Goal: Communication & Community: Ask a question

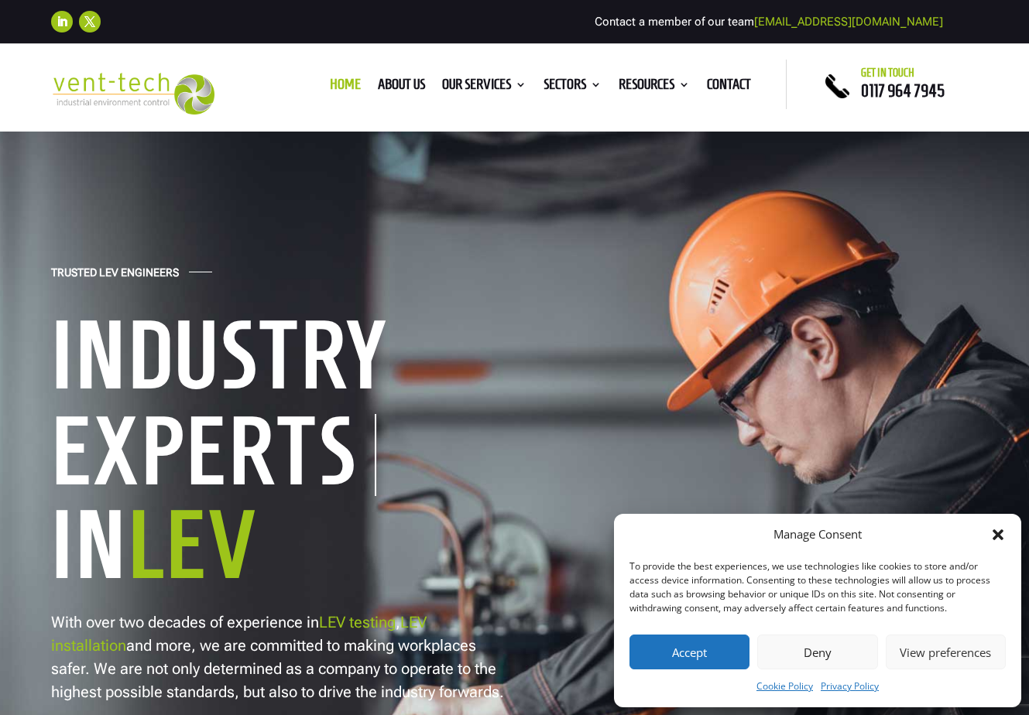
click at [812, 664] on button "Deny" at bounding box center [817, 652] width 120 height 35
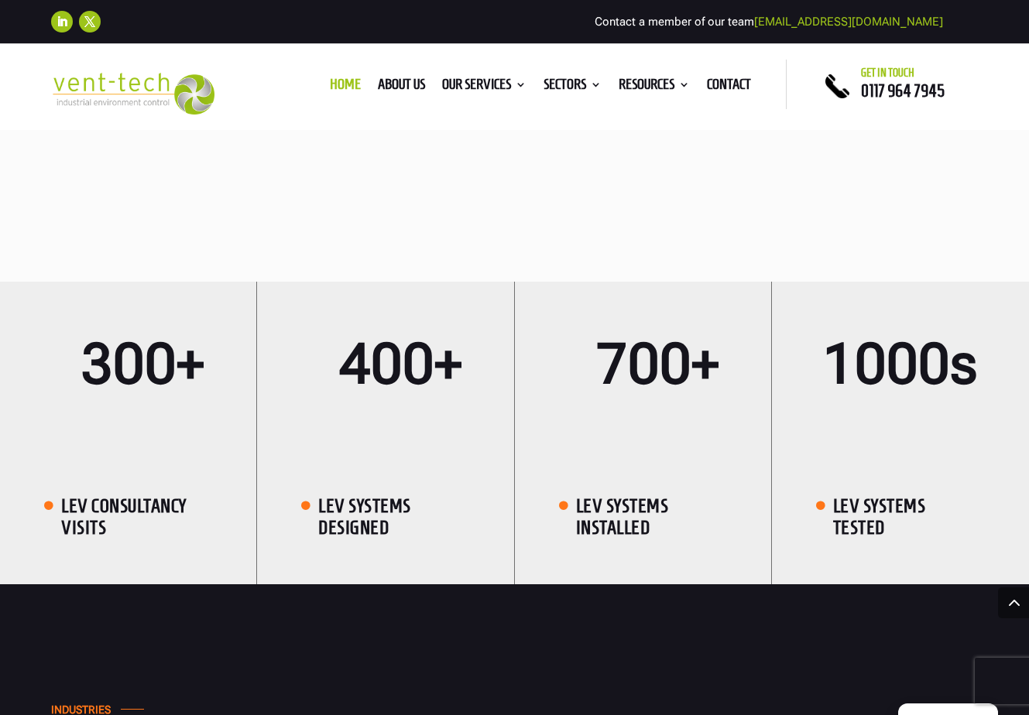
scroll to position [2323, 0]
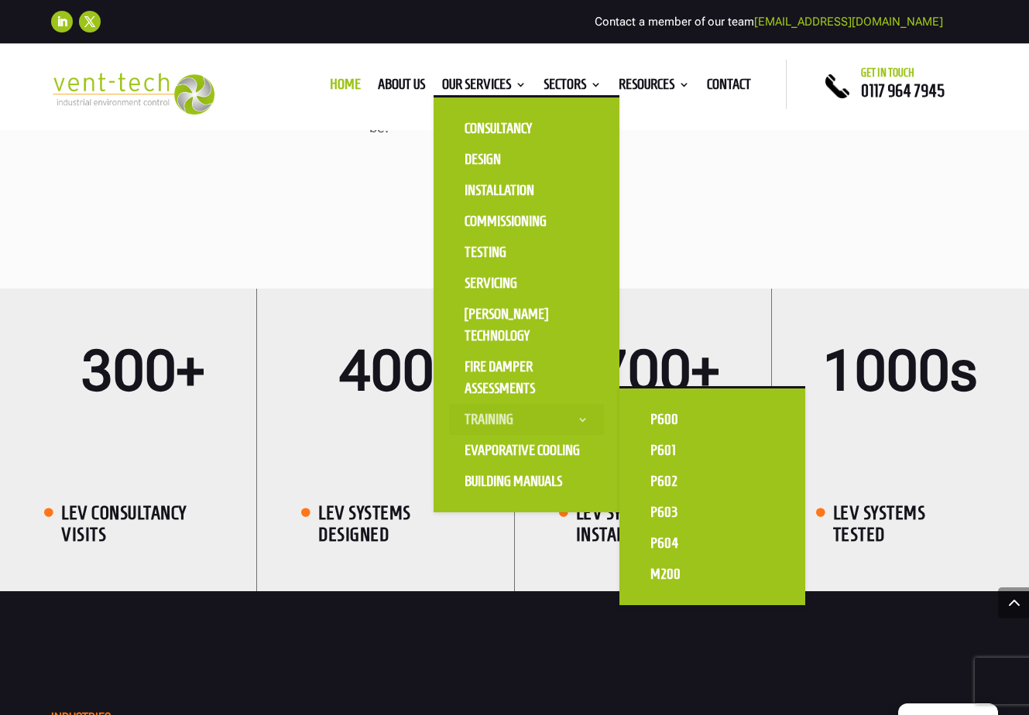
click at [487, 413] on link "Training" at bounding box center [526, 419] width 155 height 31
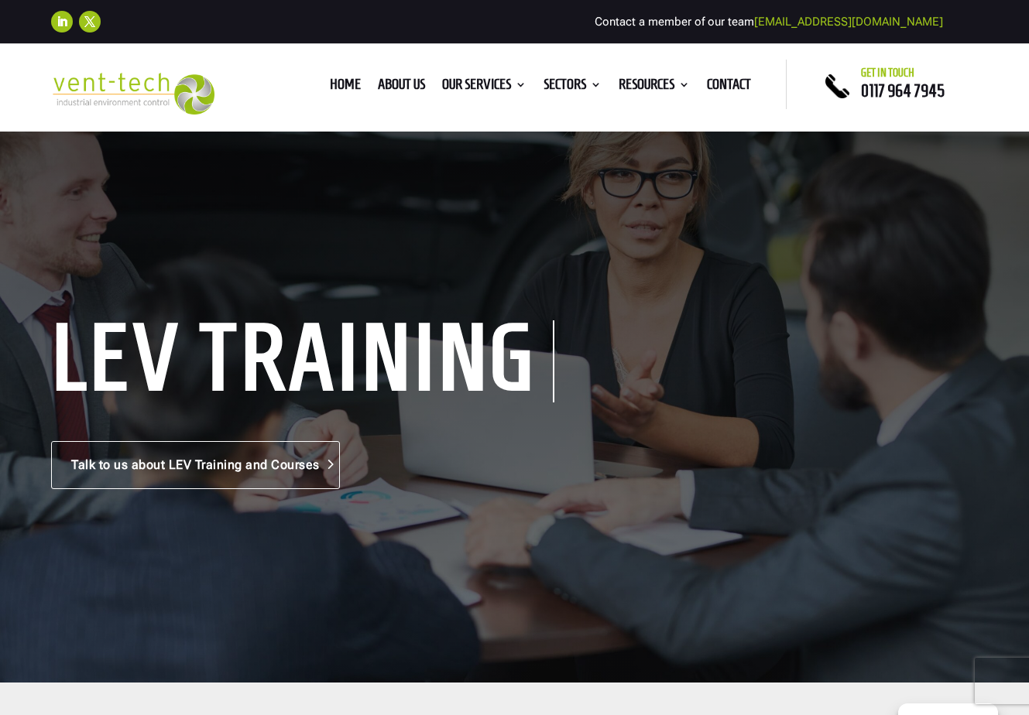
click at [202, 455] on link "Talk to us about LEV Training and Courses" at bounding box center [195, 465] width 289 height 48
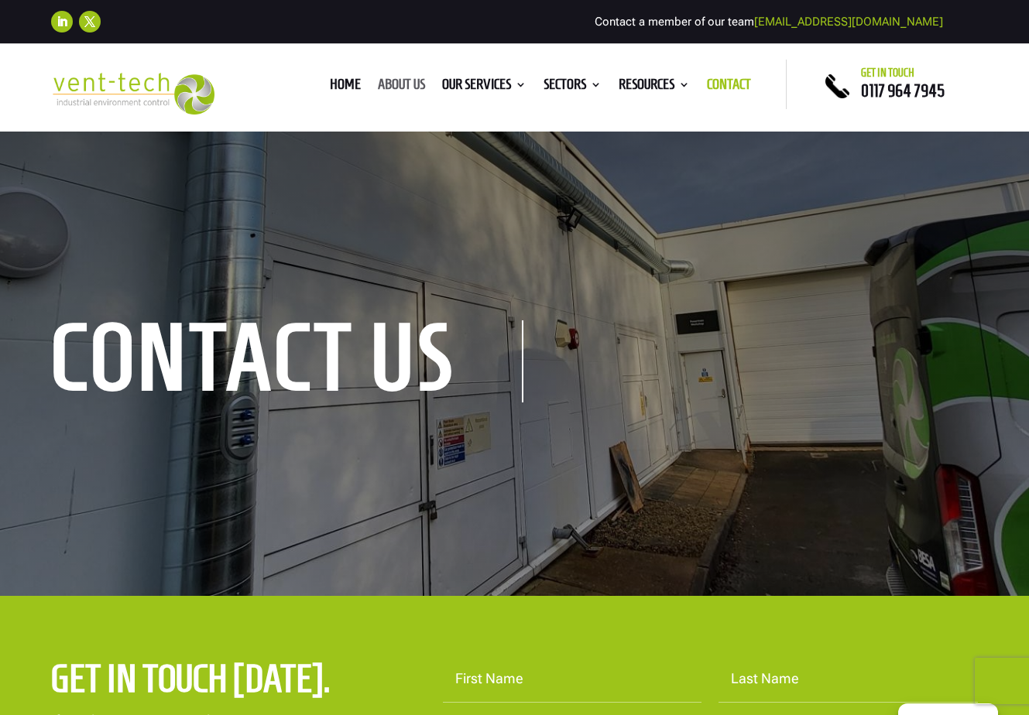
click at [392, 80] on link "About us" at bounding box center [401, 87] width 47 height 17
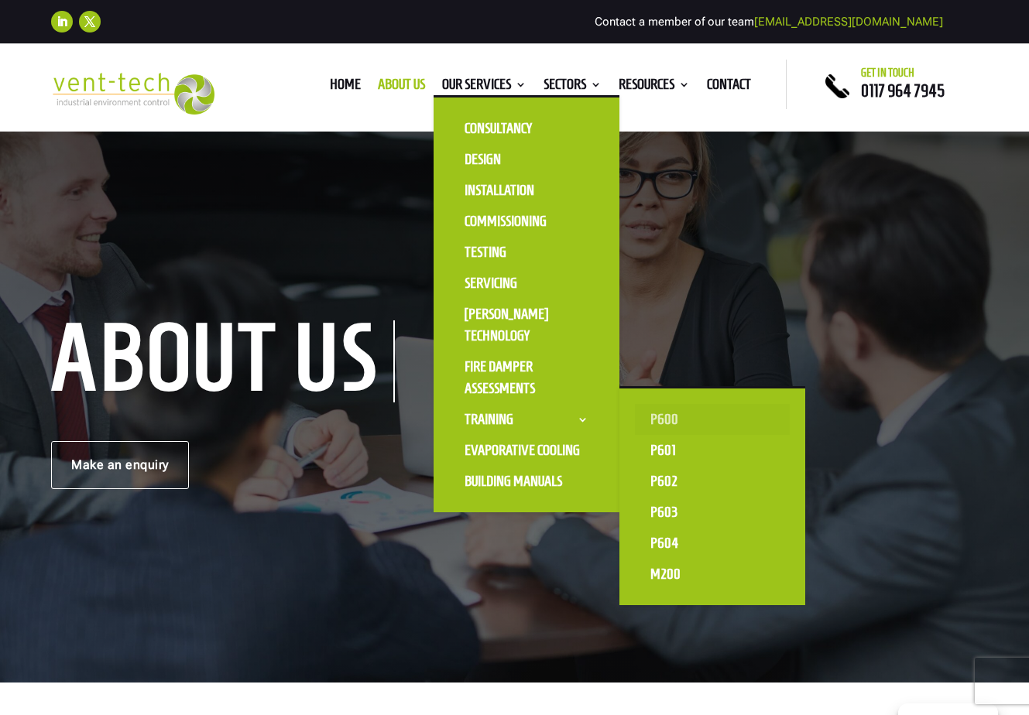
click at [647, 415] on link "P600" at bounding box center [712, 419] width 155 height 31
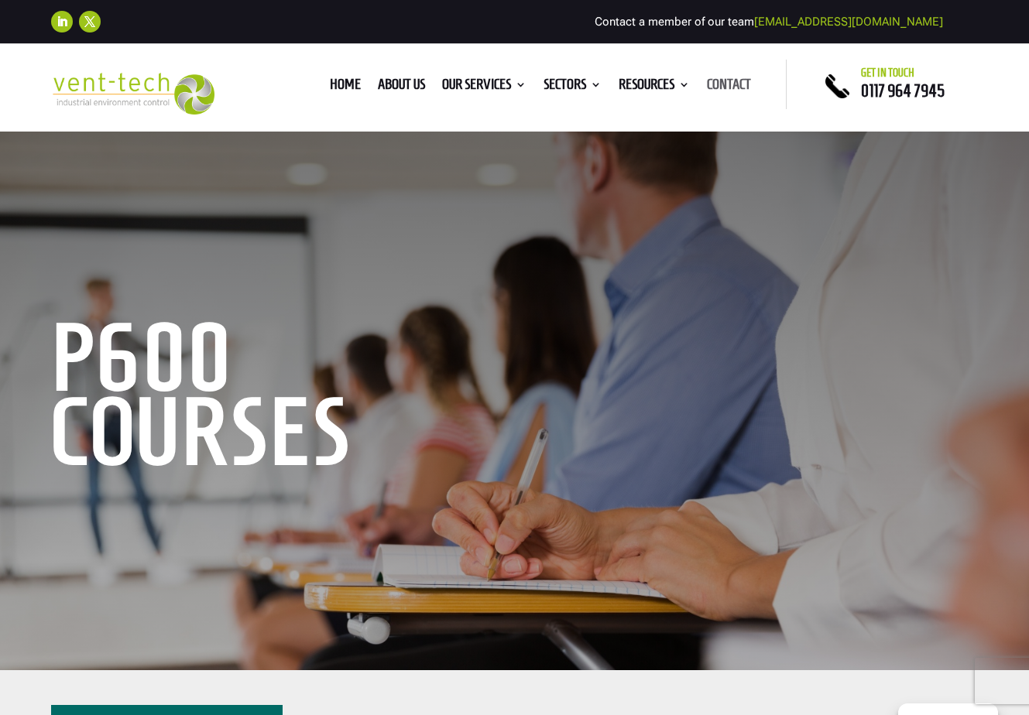
click at [748, 81] on link "Contact" at bounding box center [729, 87] width 44 height 17
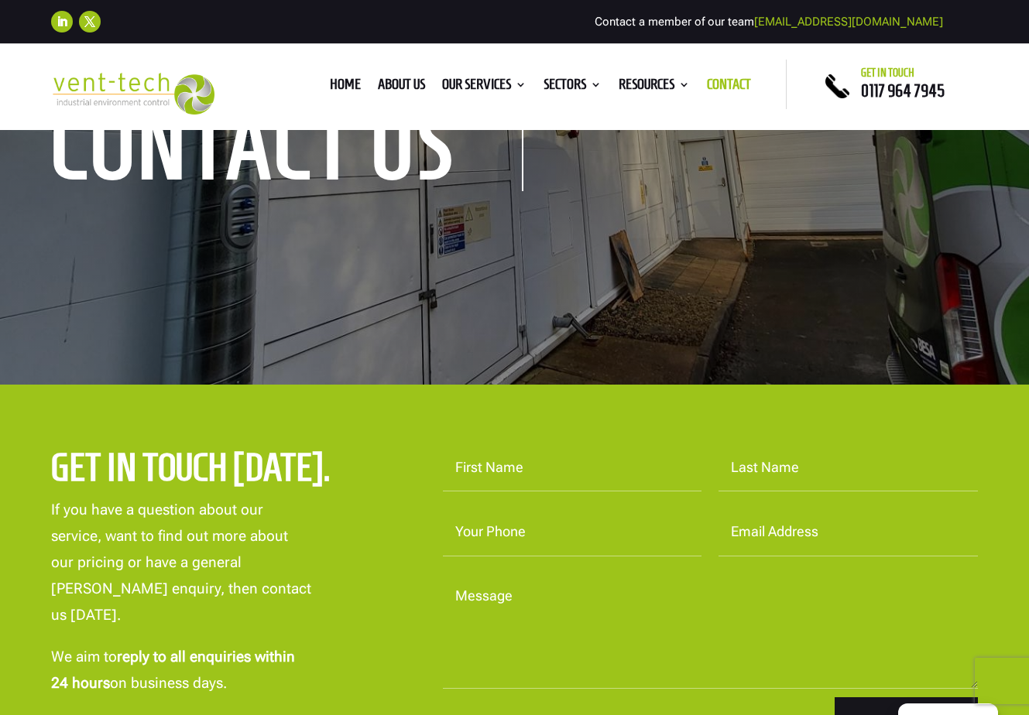
scroll to position [310, 0]
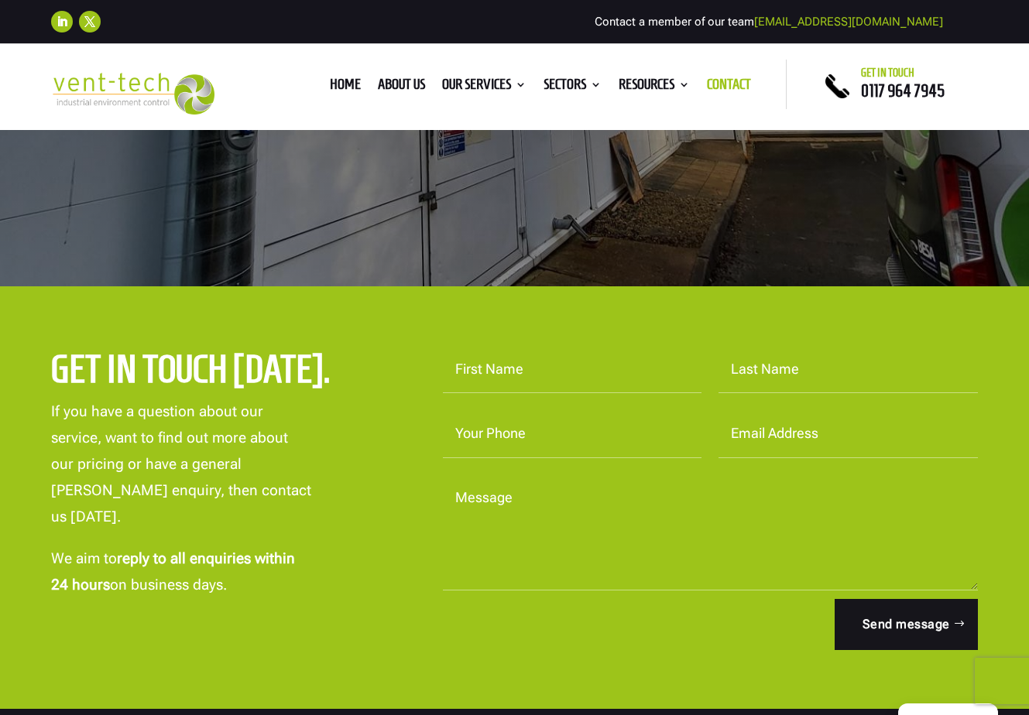
click at [558, 369] on input "First Name" at bounding box center [572, 370] width 259 height 48
type input "lee"
type input "white"
type input "07710488938"
type input "lee.white@tokamakenergy.com"
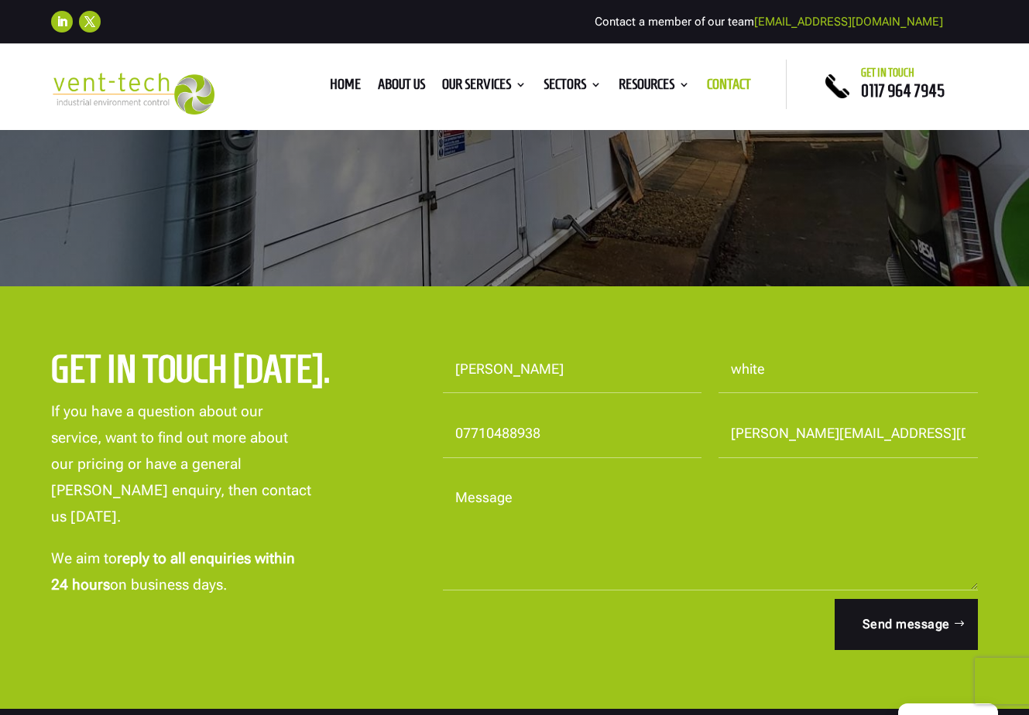
click at [546, 541] on textarea "Message" at bounding box center [710, 533] width 535 height 116
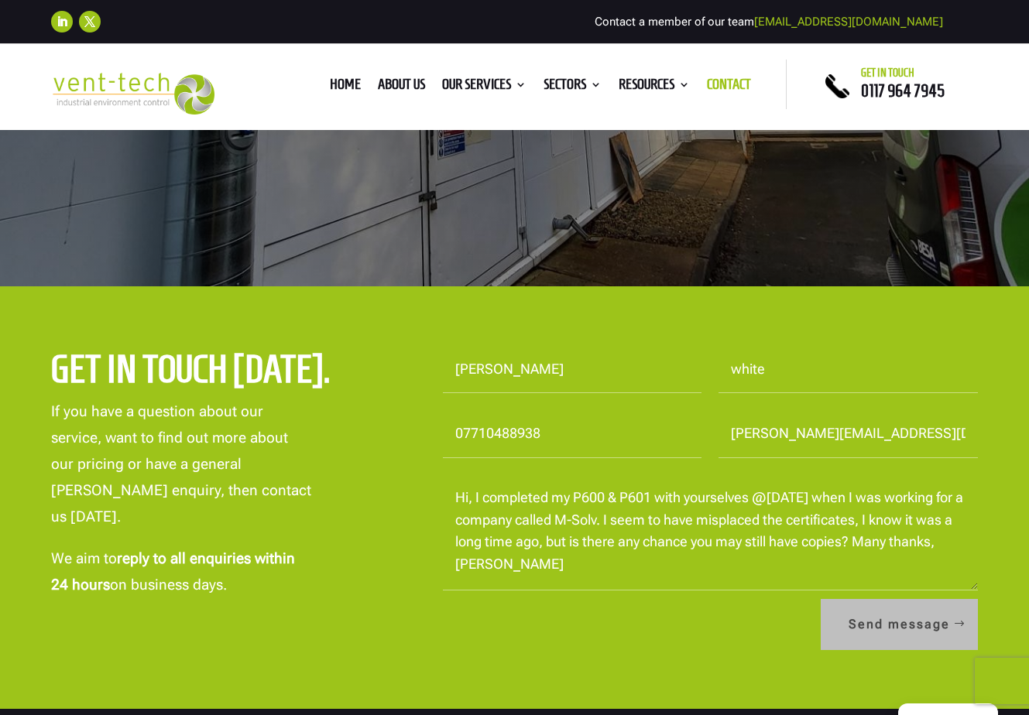
type textarea "Hi, I completed my P600 & P601 with yourselves @10years ago when I was working …"
click at [942, 616] on button "Send message" at bounding box center [899, 624] width 157 height 51
